Goal: Task Accomplishment & Management: Use online tool/utility

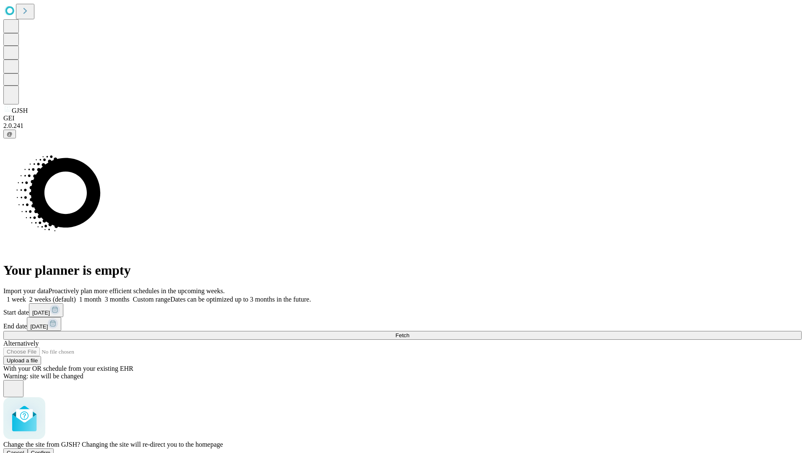
click at [51, 450] on span "Confirm" at bounding box center [41, 453] width 20 height 6
click at [102, 296] on label "1 month" at bounding box center [89, 299] width 26 height 7
click at [409, 332] on span "Fetch" at bounding box center [403, 335] width 14 height 6
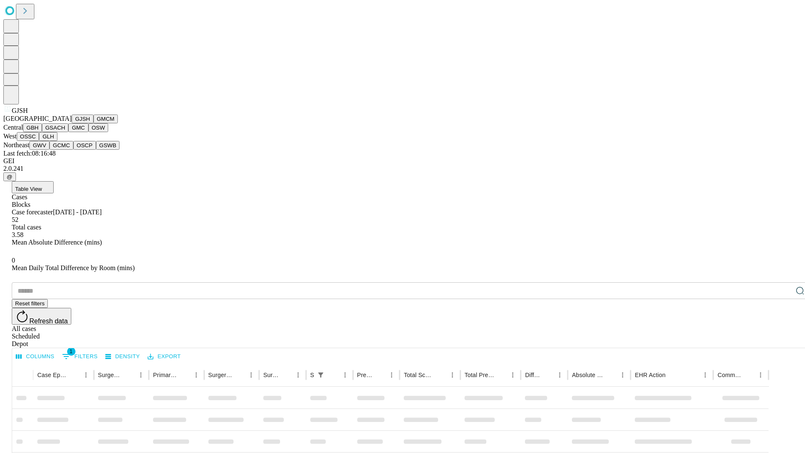
click at [94, 123] on button "GMCM" at bounding box center [106, 119] width 24 height 9
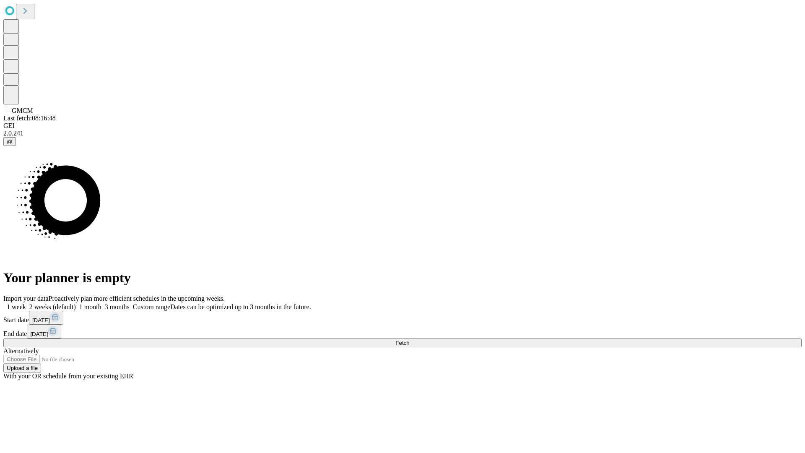
click at [102, 303] on label "1 month" at bounding box center [89, 306] width 26 height 7
click at [409, 340] on span "Fetch" at bounding box center [403, 343] width 14 height 6
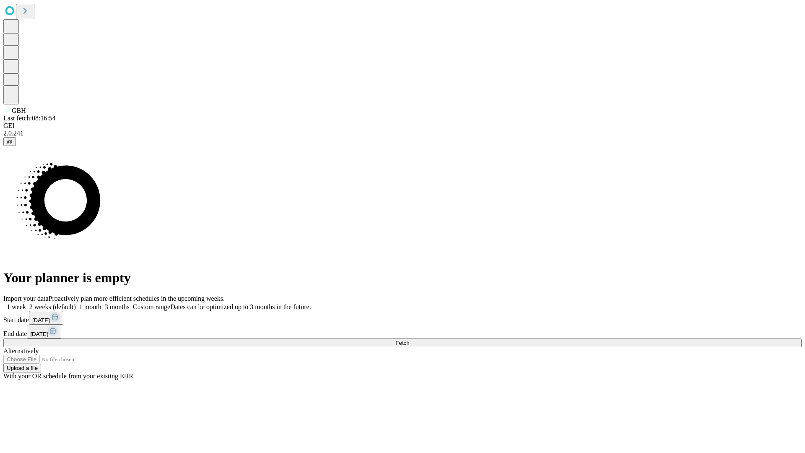
click at [102, 303] on label "1 month" at bounding box center [89, 306] width 26 height 7
click at [409, 340] on span "Fetch" at bounding box center [403, 343] width 14 height 6
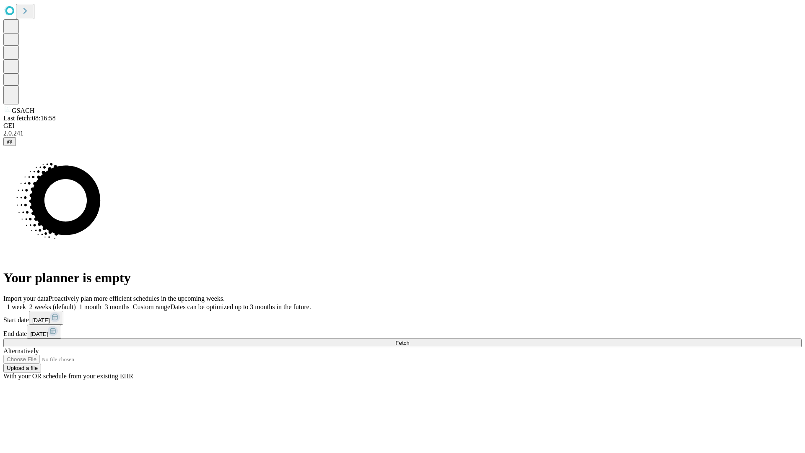
click at [102, 303] on label "1 month" at bounding box center [89, 306] width 26 height 7
click at [409, 340] on span "Fetch" at bounding box center [403, 343] width 14 height 6
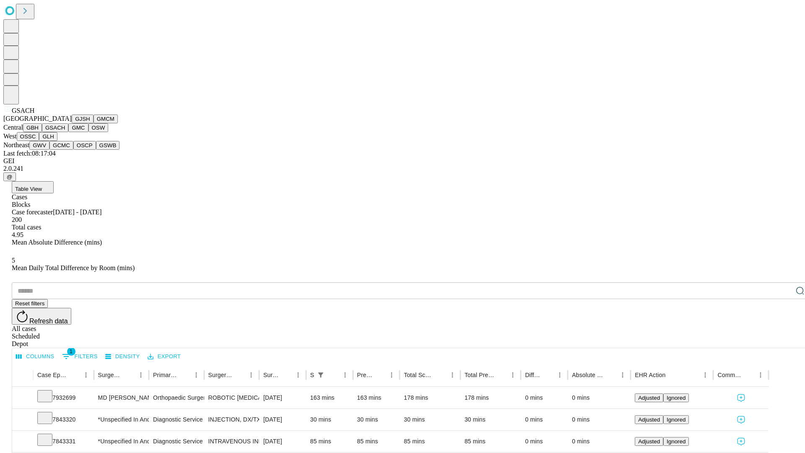
click at [68, 132] on button "GMC" at bounding box center [78, 127] width 20 height 9
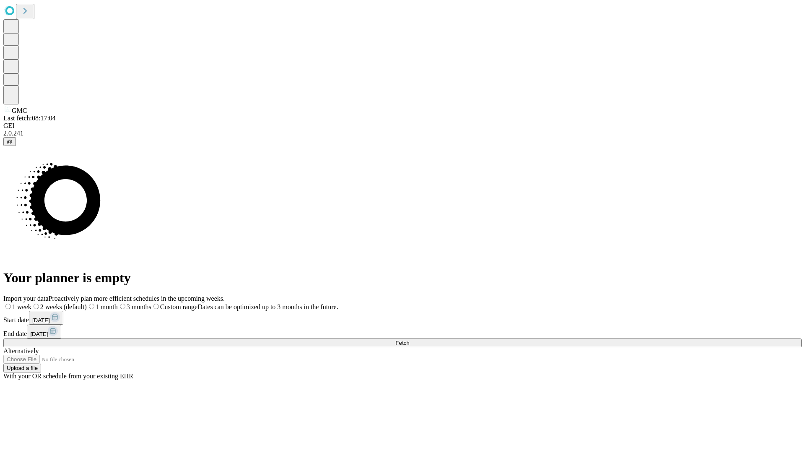
click at [118, 303] on label "1 month" at bounding box center [102, 306] width 31 height 7
click at [409, 340] on span "Fetch" at bounding box center [403, 343] width 14 height 6
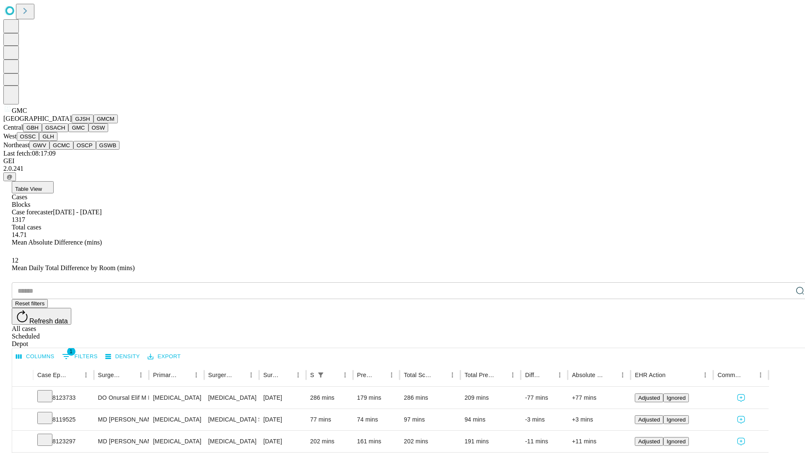
click at [89, 132] on button "OSW" at bounding box center [99, 127] width 20 height 9
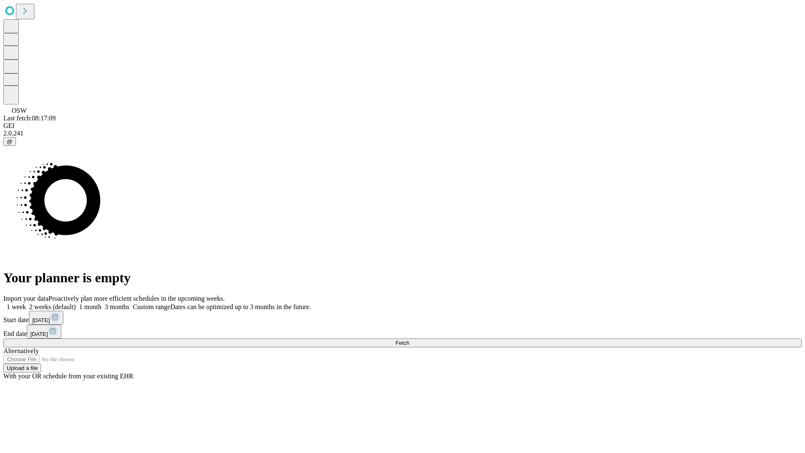
click at [102, 303] on label "1 month" at bounding box center [89, 306] width 26 height 7
click at [409, 340] on span "Fetch" at bounding box center [403, 343] width 14 height 6
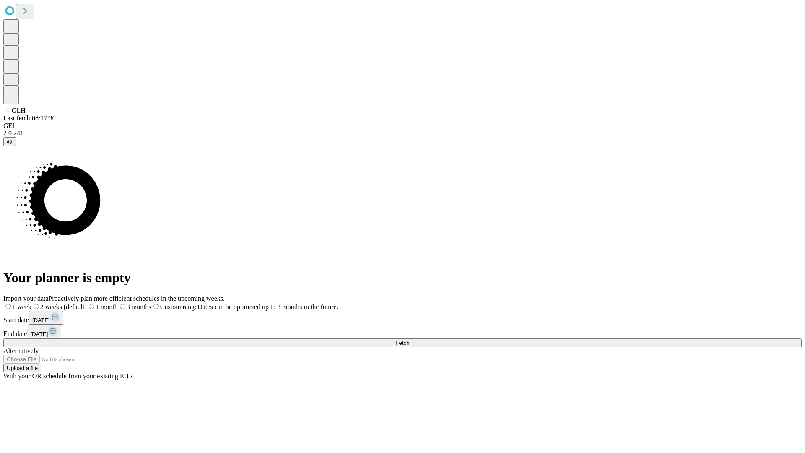
click at [409, 340] on span "Fetch" at bounding box center [403, 343] width 14 height 6
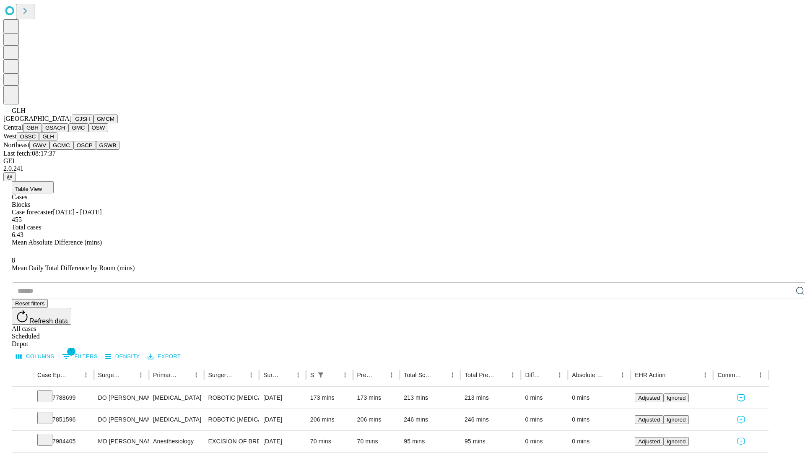
click at [50, 150] on button "GWV" at bounding box center [39, 145] width 20 height 9
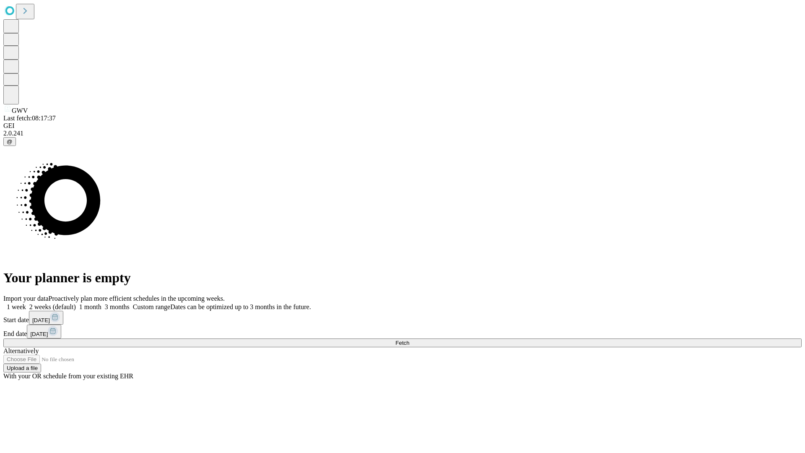
click at [102, 303] on label "1 month" at bounding box center [89, 306] width 26 height 7
click at [409, 340] on span "Fetch" at bounding box center [403, 343] width 14 height 6
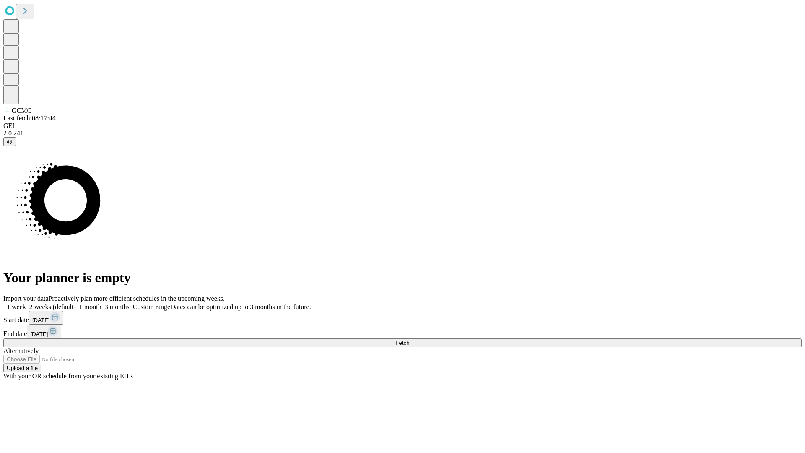
click at [102, 303] on label "1 month" at bounding box center [89, 306] width 26 height 7
click at [409, 340] on span "Fetch" at bounding box center [403, 343] width 14 height 6
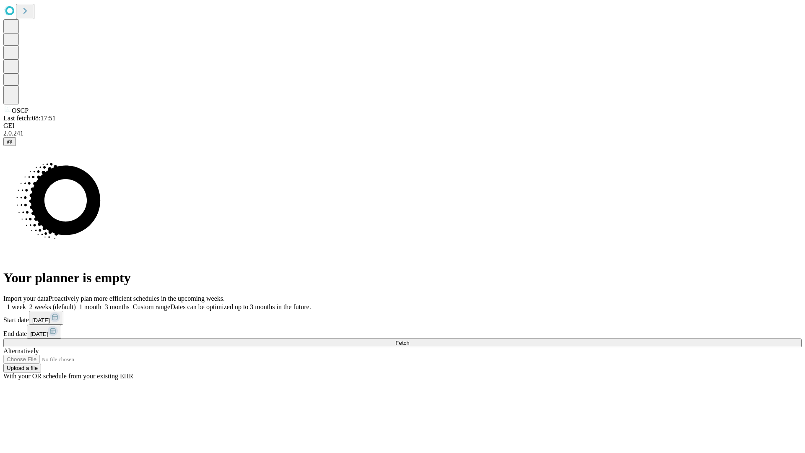
click at [102, 303] on label "1 month" at bounding box center [89, 306] width 26 height 7
click at [409, 340] on span "Fetch" at bounding box center [403, 343] width 14 height 6
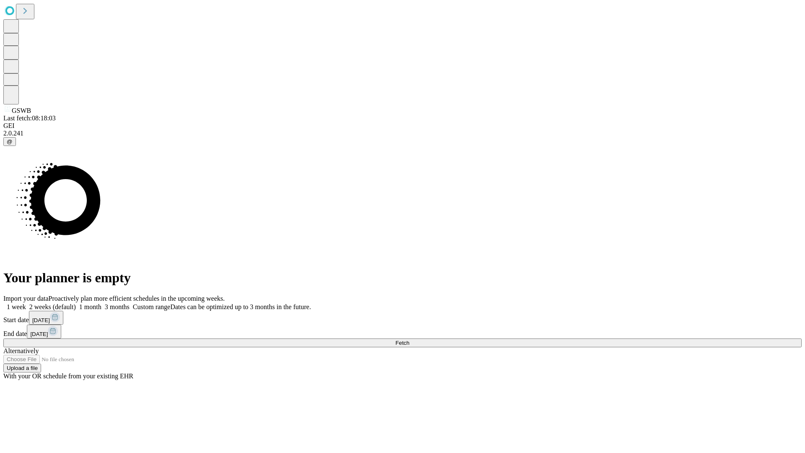
click at [102, 303] on label "1 month" at bounding box center [89, 306] width 26 height 7
click at [409, 340] on span "Fetch" at bounding box center [403, 343] width 14 height 6
